Goal: Transaction & Acquisition: Obtain resource

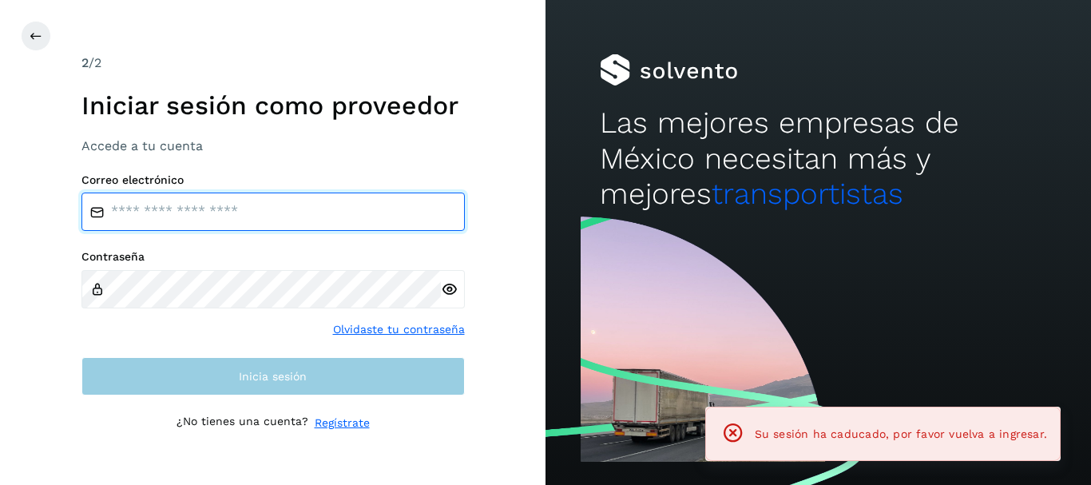
type input "**********"
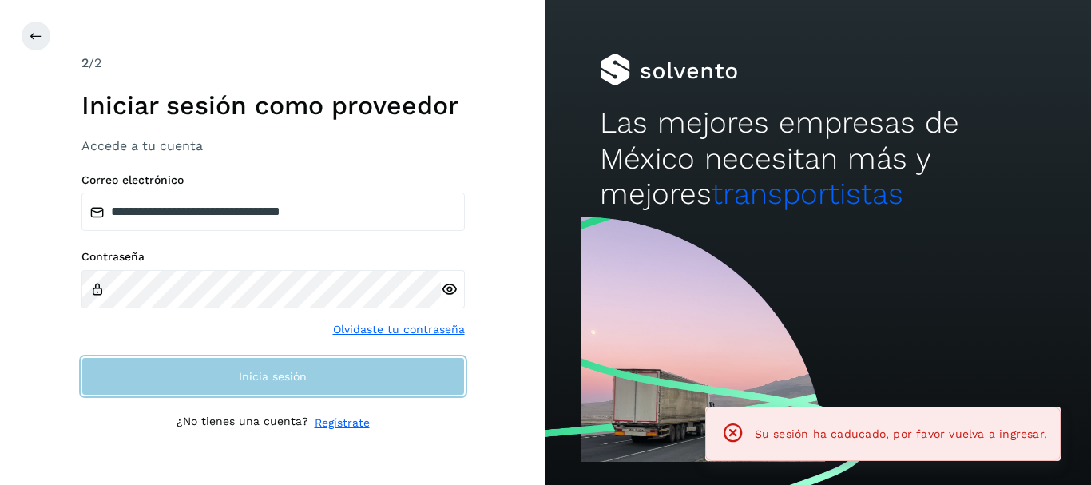
click at [337, 386] on button "Inicia sesión" at bounding box center [272, 376] width 383 height 38
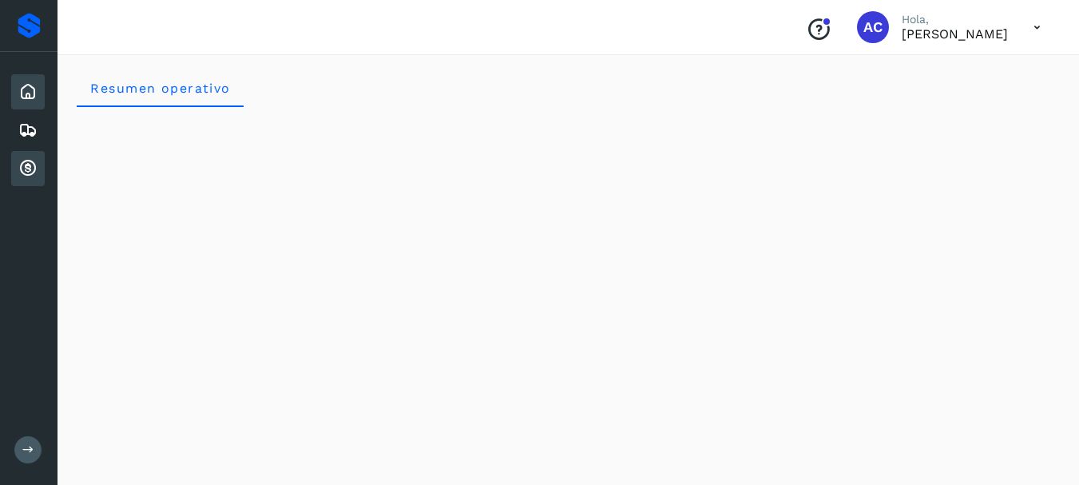
click at [31, 178] on div "Cuentas por cobrar" at bounding box center [28, 168] width 34 height 35
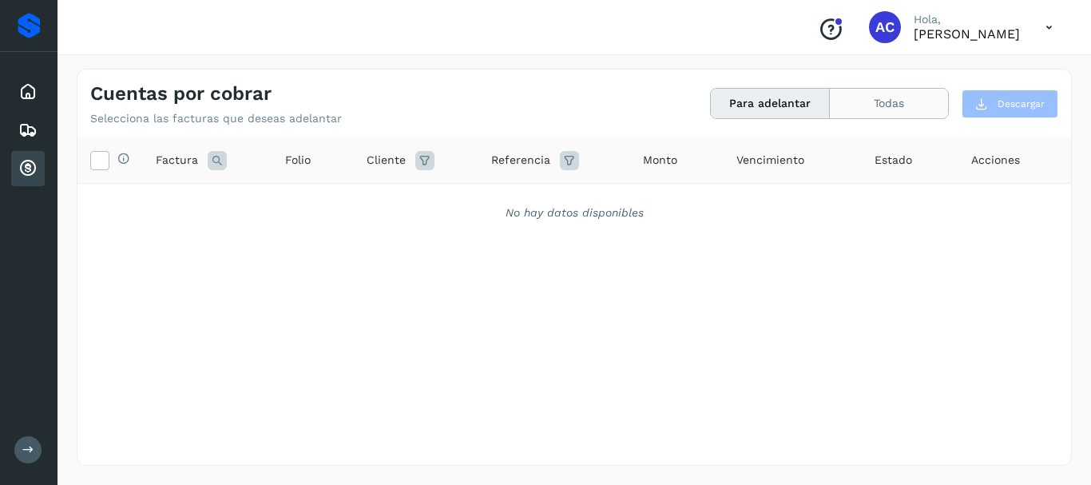
click at [919, 112] on button "Todas" at bounding box center [889, 104] width 118 height 30
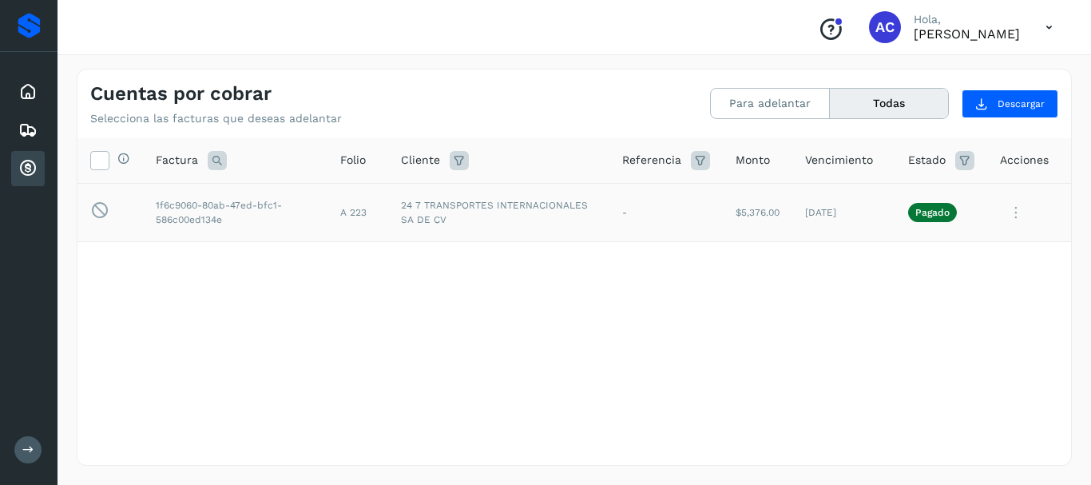
click at [1017, 210] on icon at bounding box center [1016, 212] width 32 height 33
click at [24, 175] on icon at bounding box center [27, 168] width 19 height 19
click at [29, 96] on icon at bounding box center [27, 91] width 19 height 19
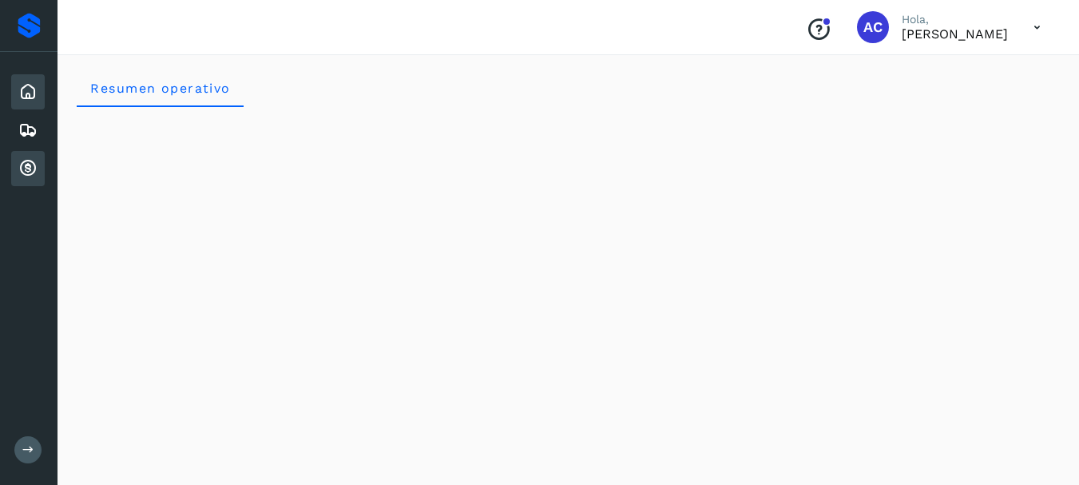
click at [28, 167] on icon at bounding box center [27, 168] width 19 height 19
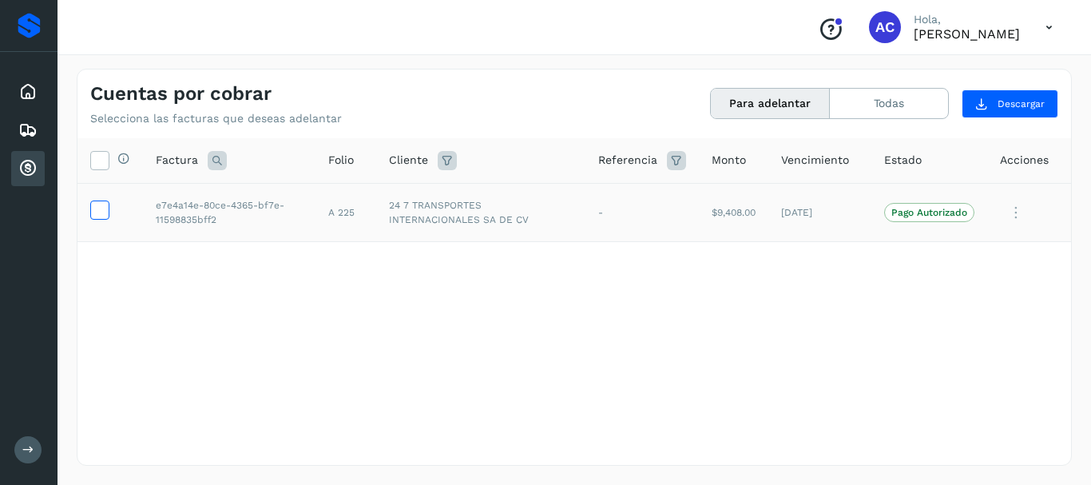
click at [103, 206] on icon at bounding box center [99, 208] width 17 height 17
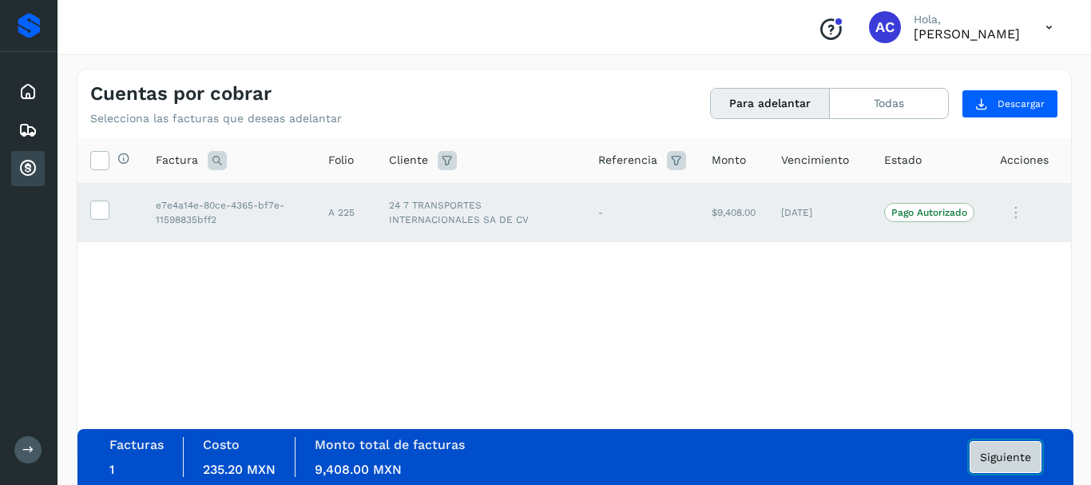
click at [994, 460] on span "Siguiente" at bounding box center [1005, 456] width 51 height 11
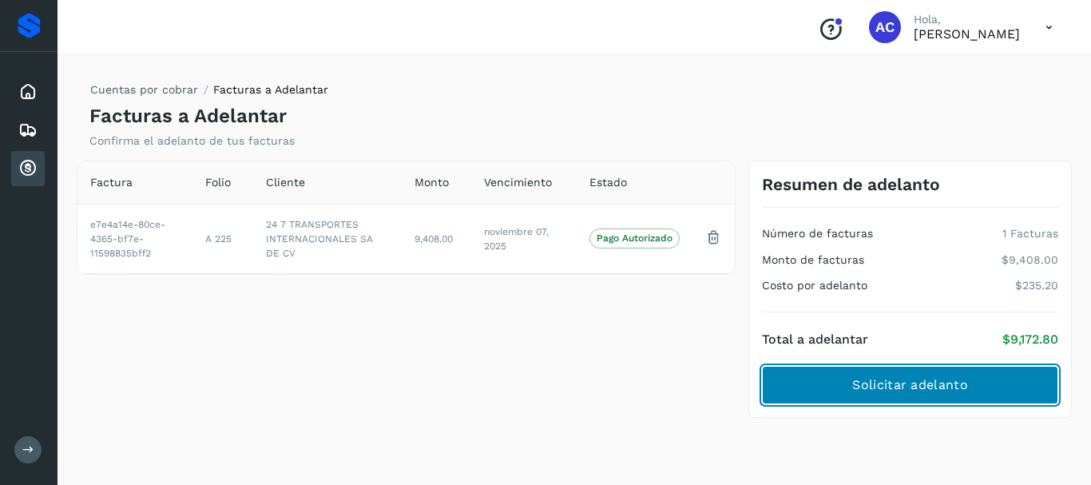
click at [976, 395] on button "Solicitar adelanto" at bounding box center [910, 385] width 296 height 38
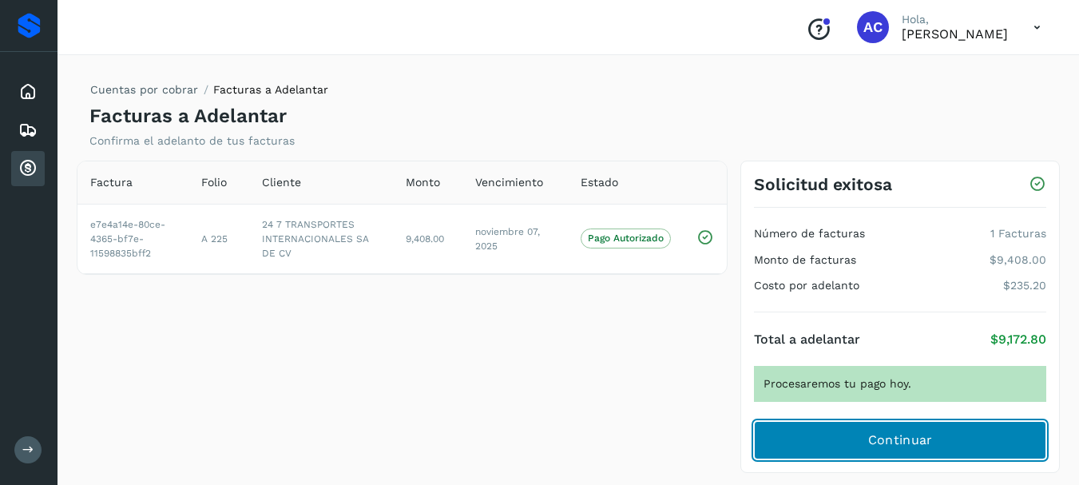
click at [902, 434] on span "Continuar" at bounding box center [900, 440] width 65 height 18
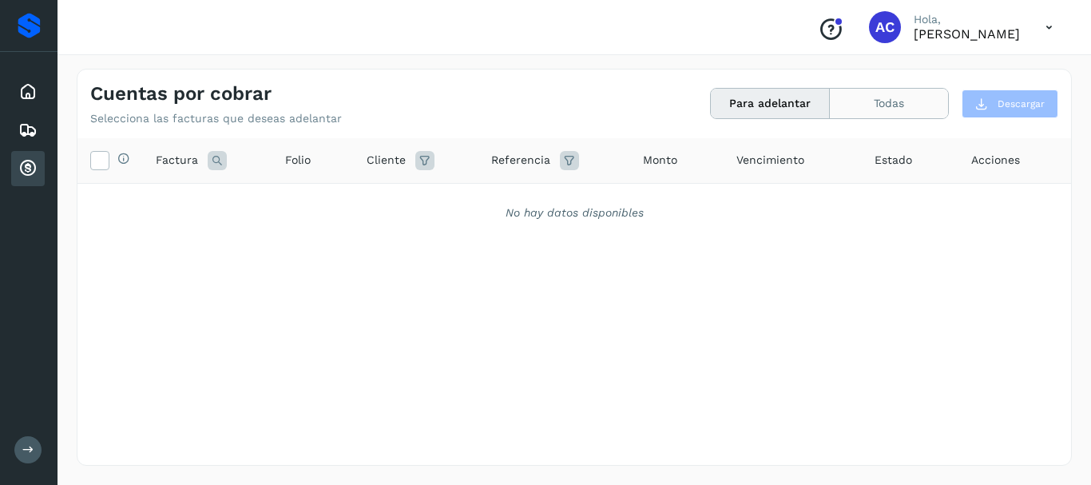
click at [913, 109] on button "Todas" at bounding box center [889, 104] width 118 height 30
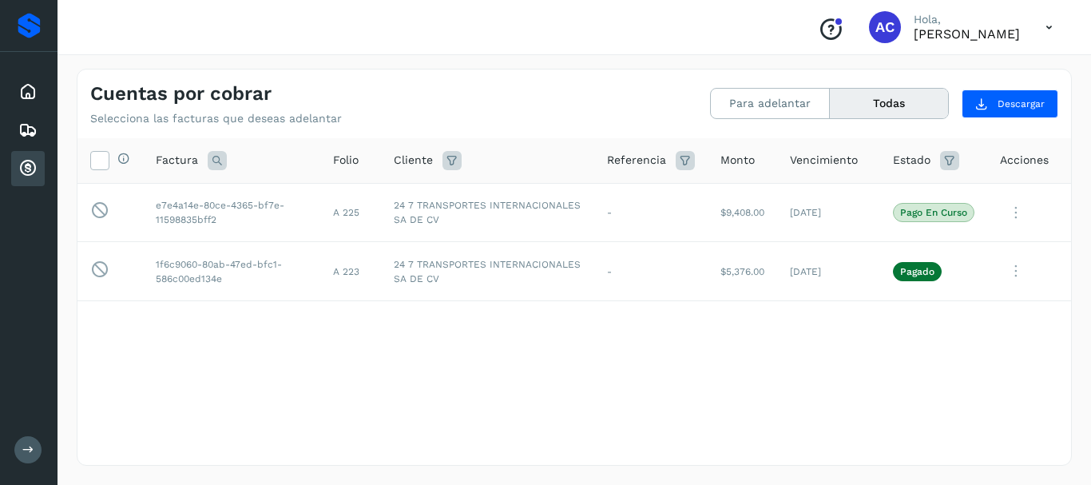
click at [1049, 18] on icon at bounding box center [1049, 27] width 33 height 33
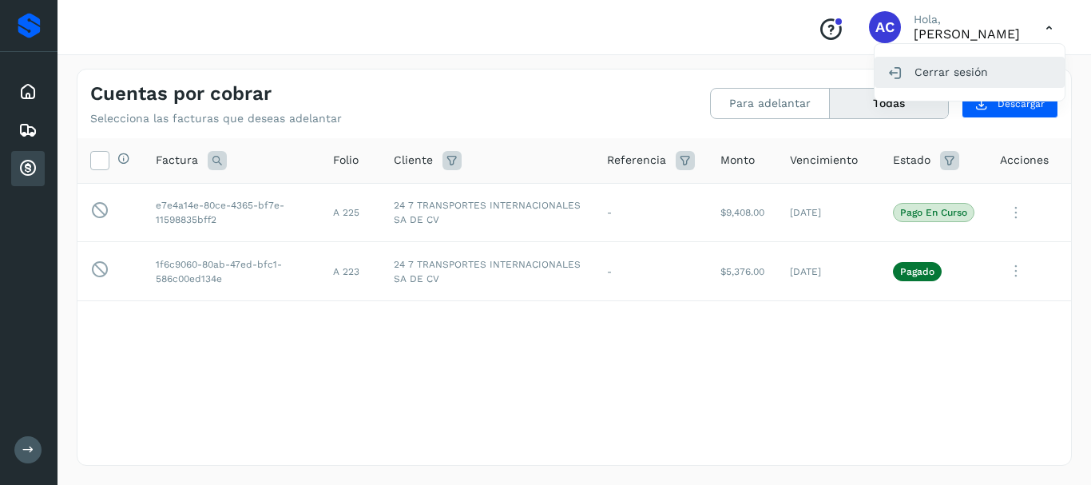
click at [946, 70] on div "Cerrar sesión" at bounding box center [970, 72] width 190 height 30
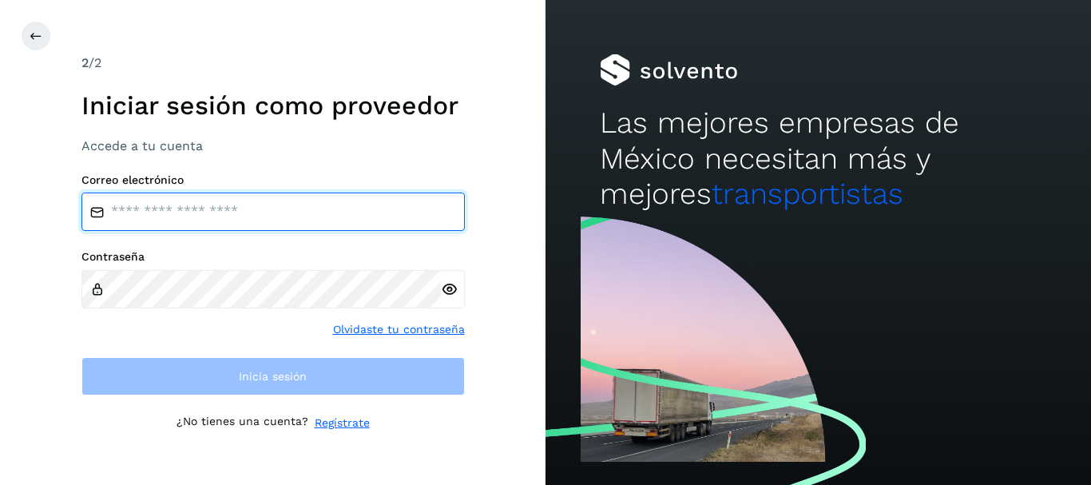
type input "**********"
